Goal: Download file/media

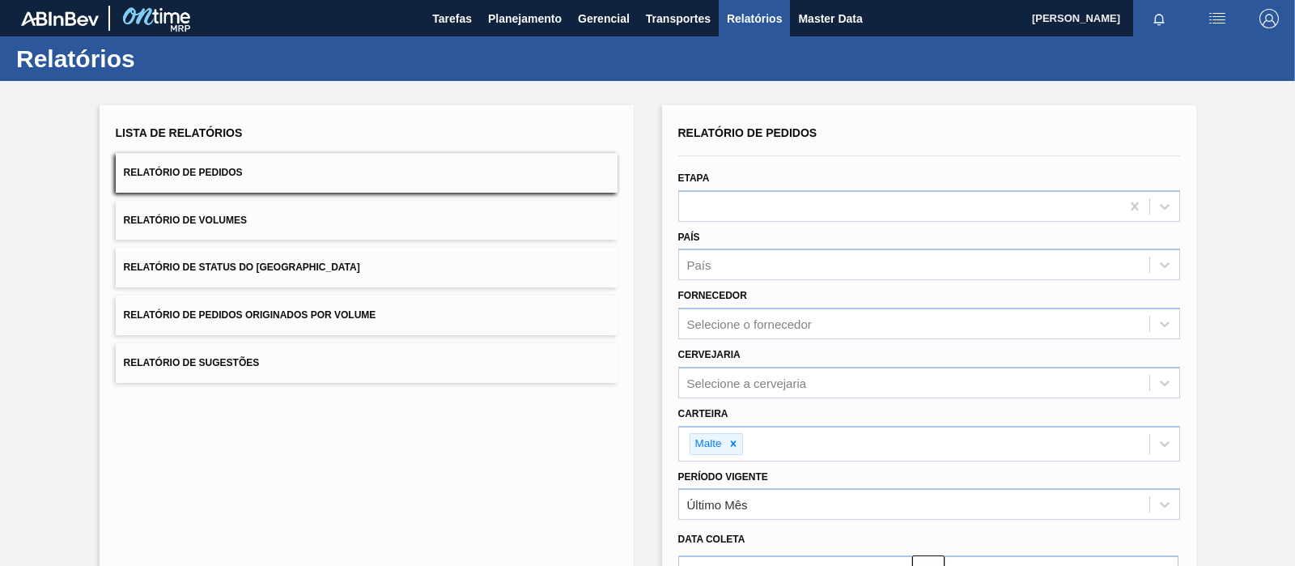
scroll to position [185, 0]
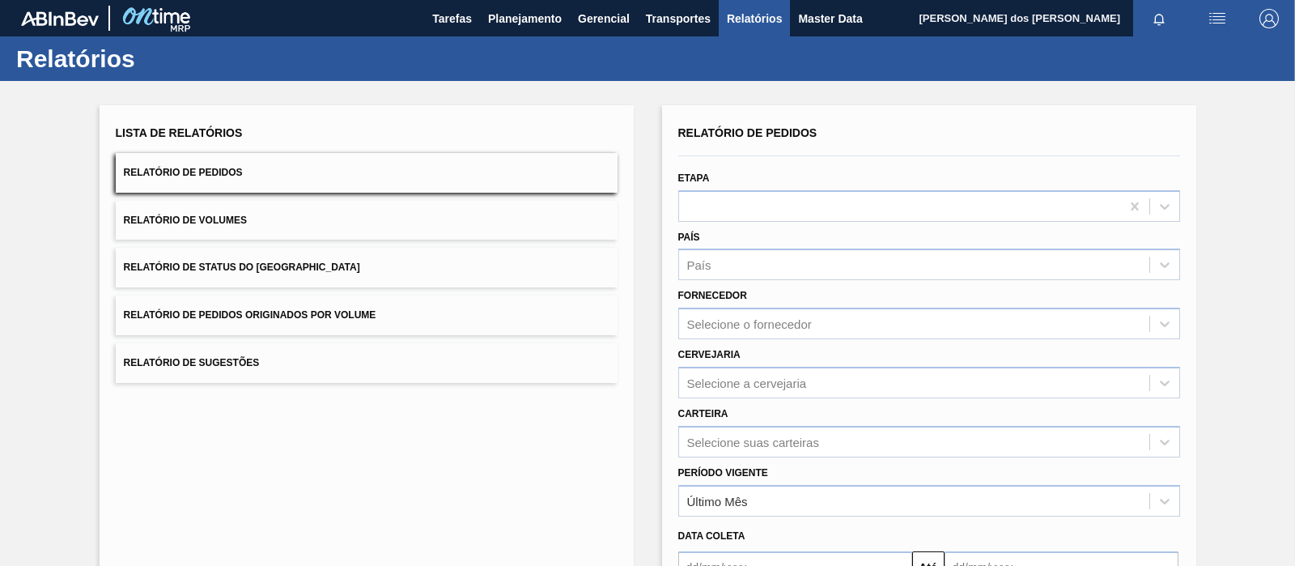
scroll to position [181, 0]
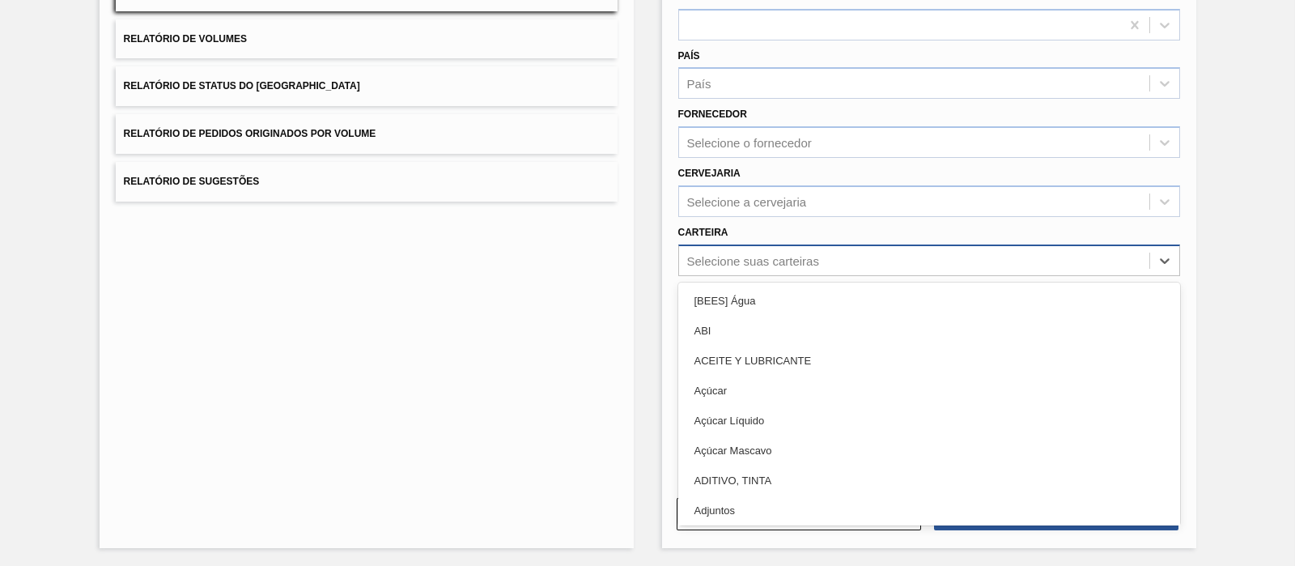
click at [722, 260] on div "Selecione suas carteiras" at bounding box center [753, 260] width 132 height 14
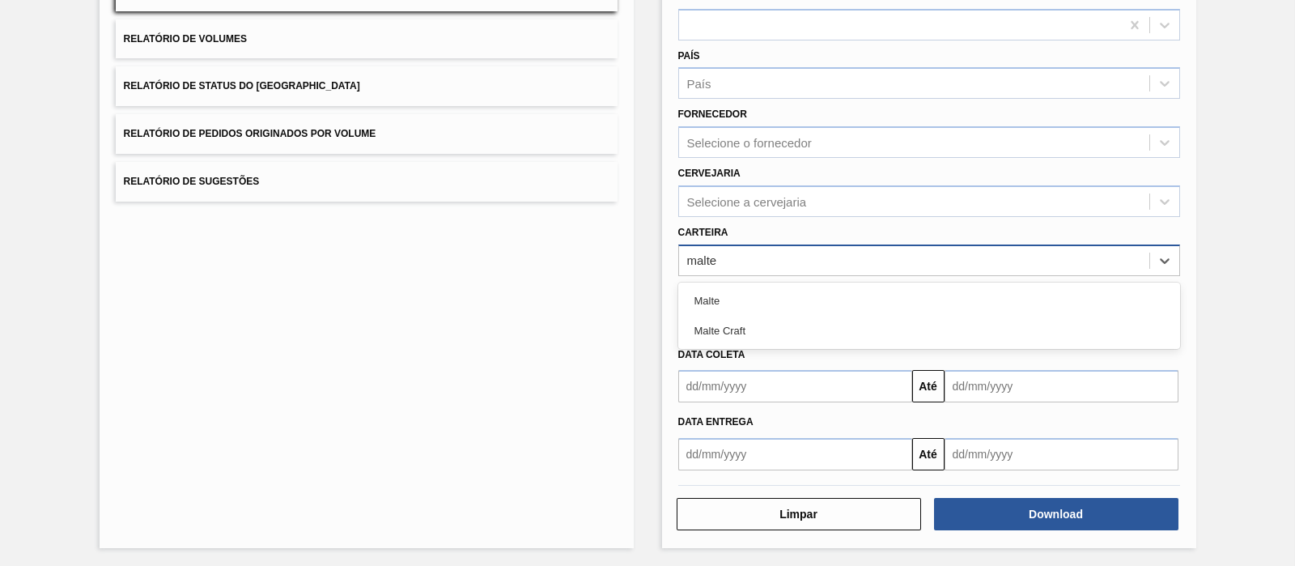
type input "malte"
click at [708, 276] on div "Período Vigente Último Mês" at bounding box center [929, 305] width 515 height 59
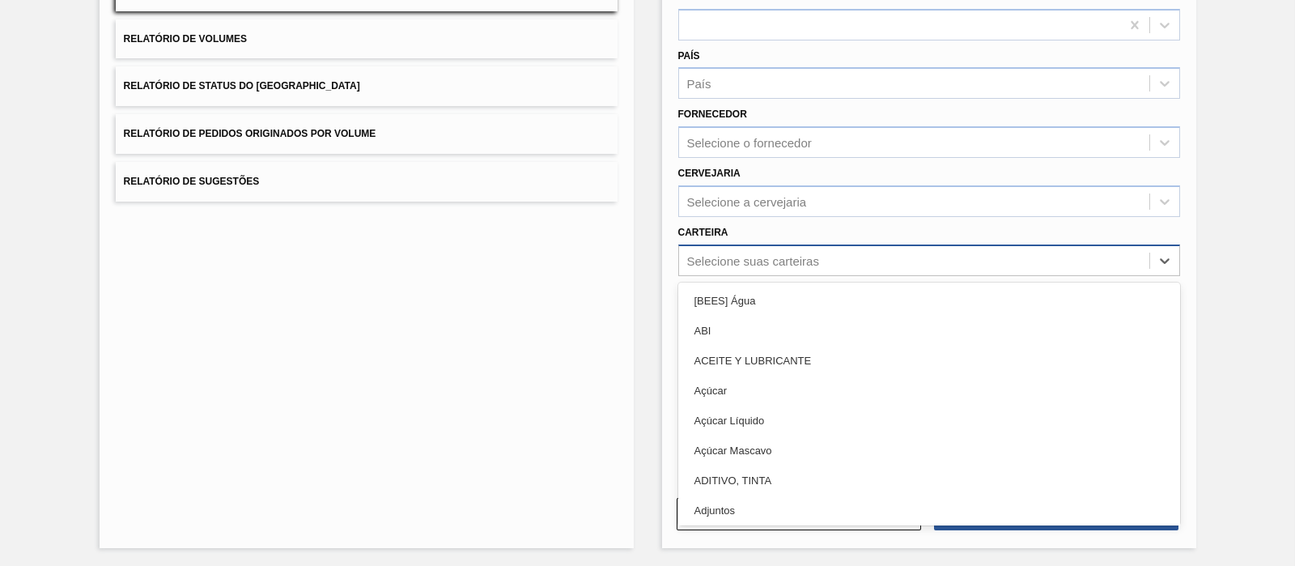
click at [712, 253] on div "Selecione suas carteiras" at bounding box center [753, 260] width 132 height 14
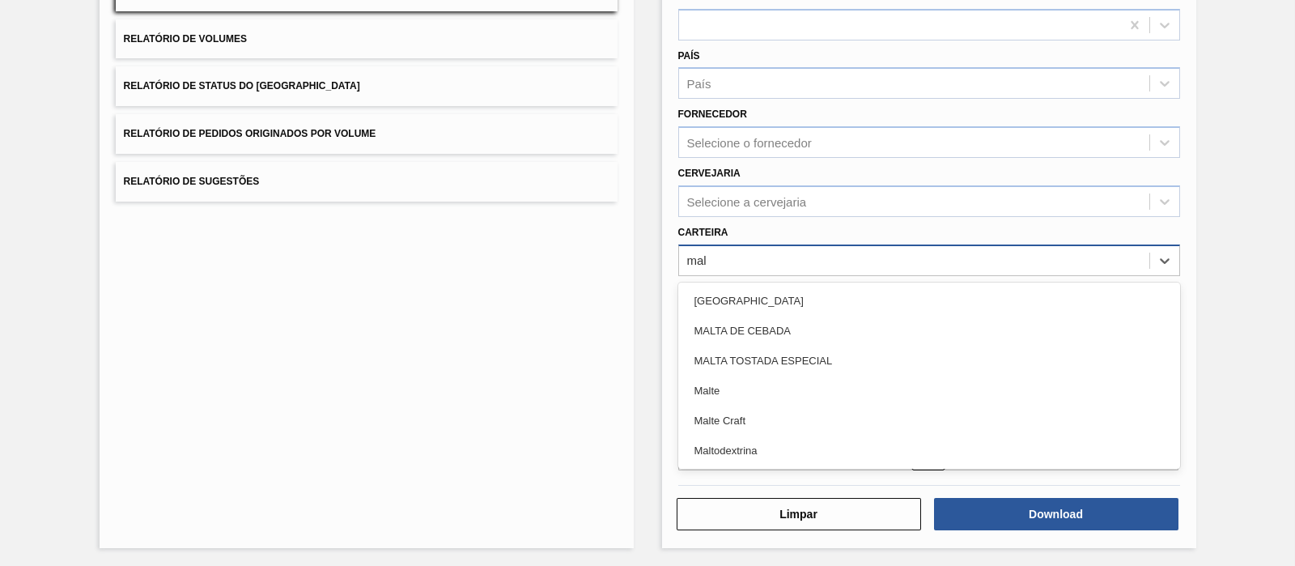
type input "malt"
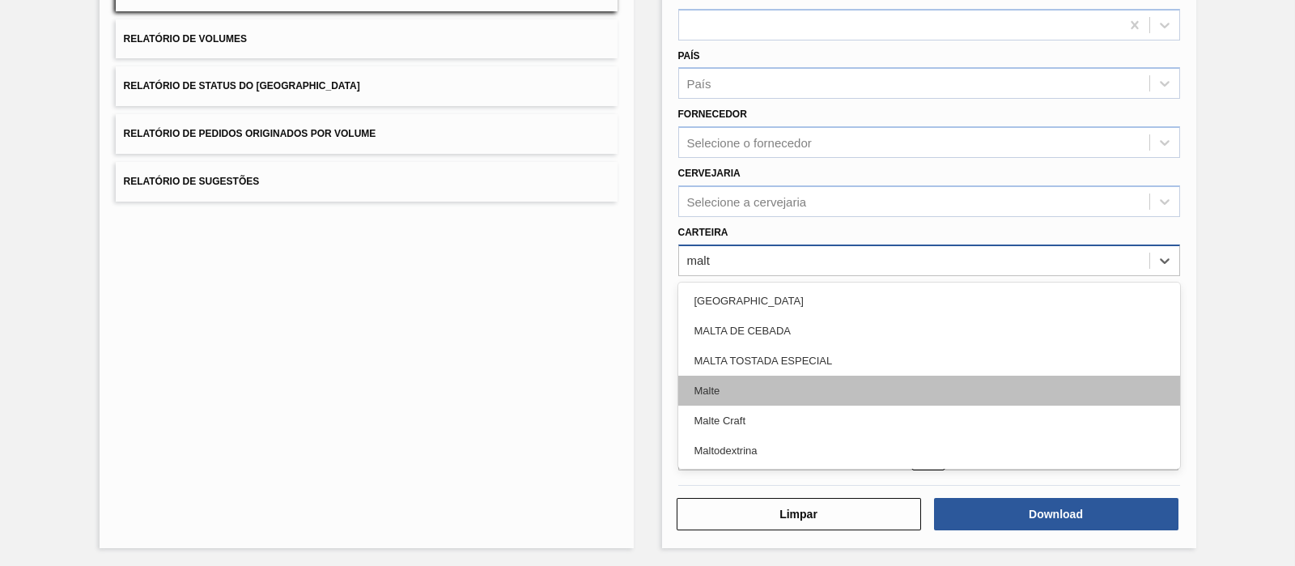
click at [703, 384] on div "Malte" at bounding box center [929, 391] width 502 height 30
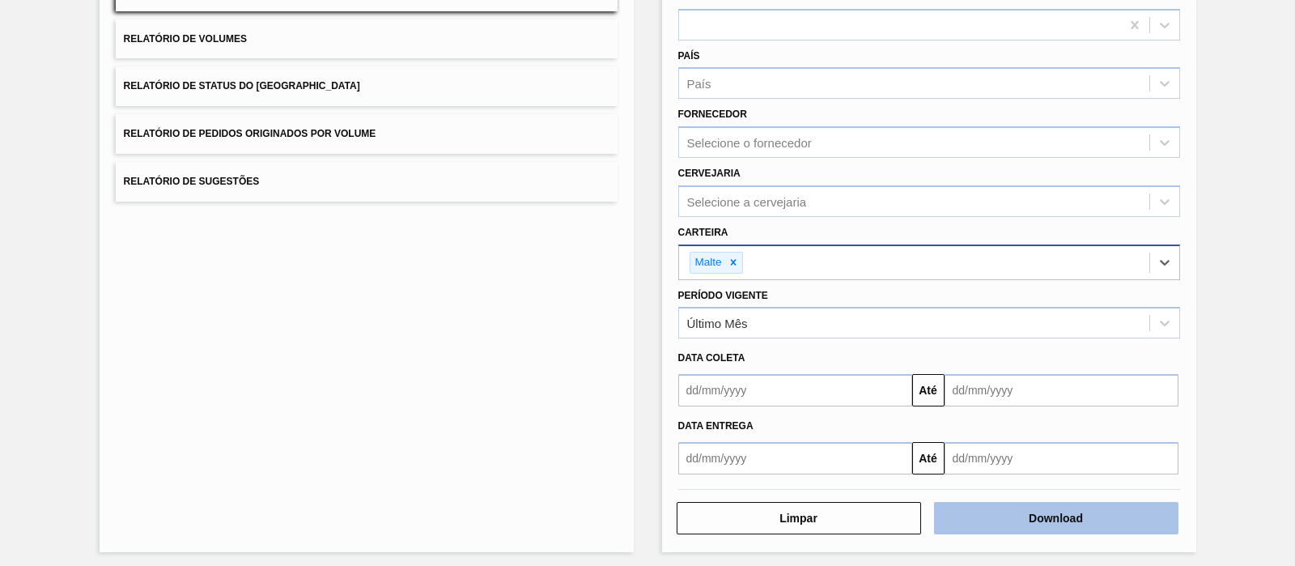
click at [1062, 517] on button "Download" at bounding box center [1056, 518] width 244 height 32
